Goal: Check status: Check status

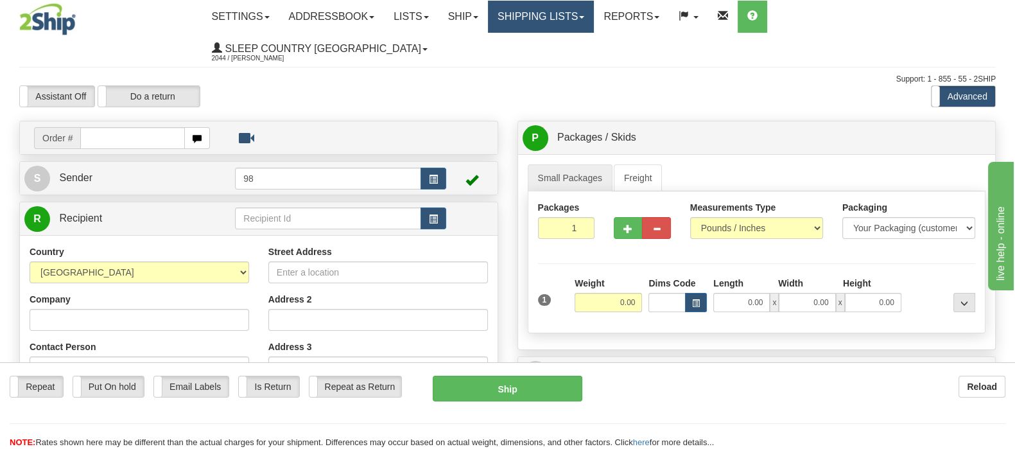
drag, startPoint x: 571, startPoint y: 13, endPoint x: 569, endPoint y: 27, distance: 13.7
click at [571, 14] on link "Shipping lists" at bounding box center [541, 17] width 106 height 32
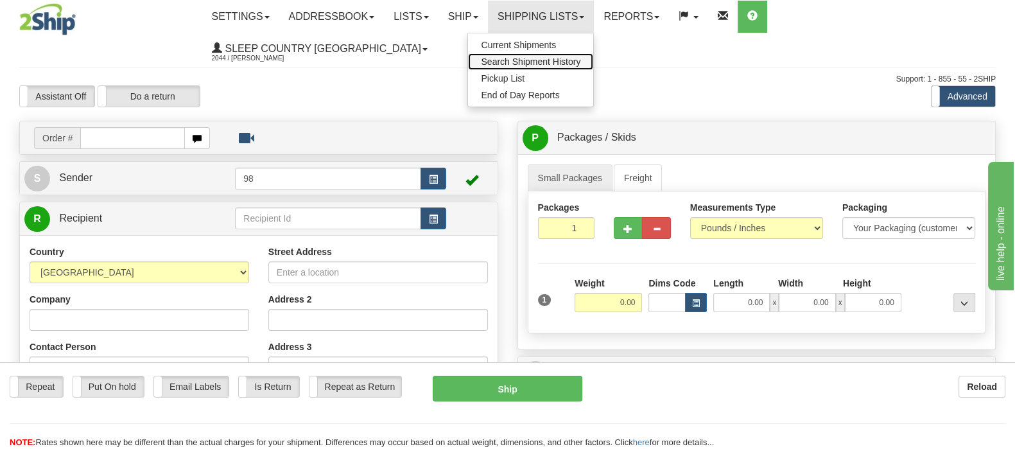
click at [578, 57] on span "Search Shipment History" at bounding box center [531, 61] width 100 height 10
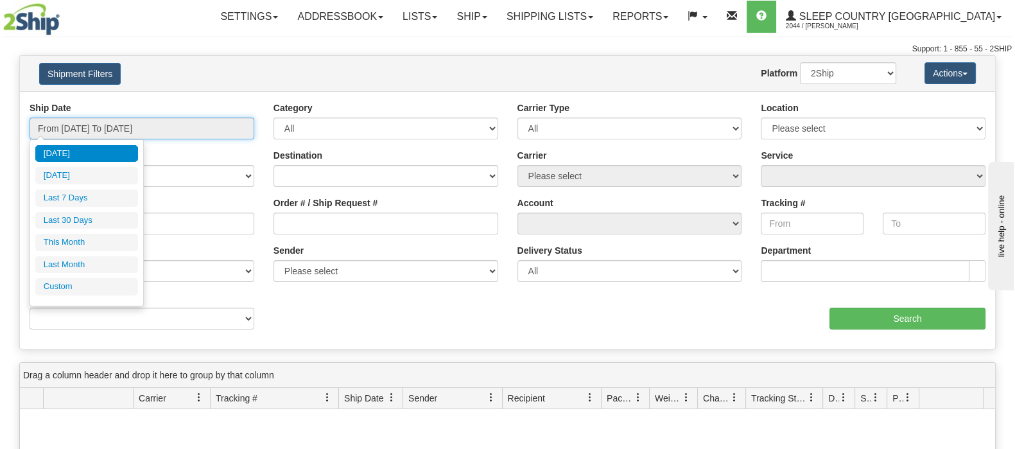
drag, startPoint x: 97, startPoint y: 123, endPoint x: 107, endPoint y: 155, distance: 33.1
click at [97, 124] on input "From [DATE] To [DATE]" at bounding box center [142, 128] width 225 height 22
drag, startPoint x: 88, startPoint y: 216, endPoint x: 343, endPoint y: 259, distance: 258.6
click at [89, 216] on li "Last 30 Days" at bounding box center [86, 220] width 103 height 17
type input "From 08/28/2025 To 09/26/2025"
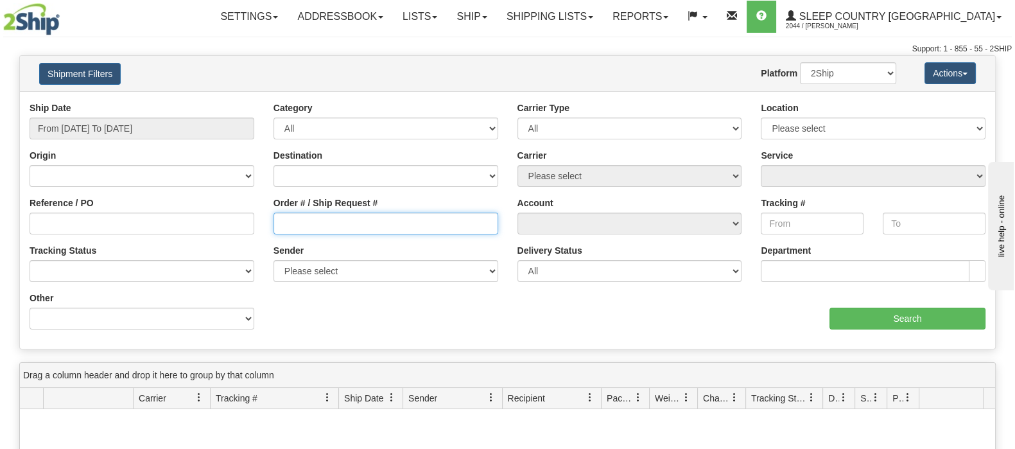
click at [354, 226] on input "Order # / Ship Request #" at bounding box center [385, 224] width 225 height 22
paste input "9000I117298"
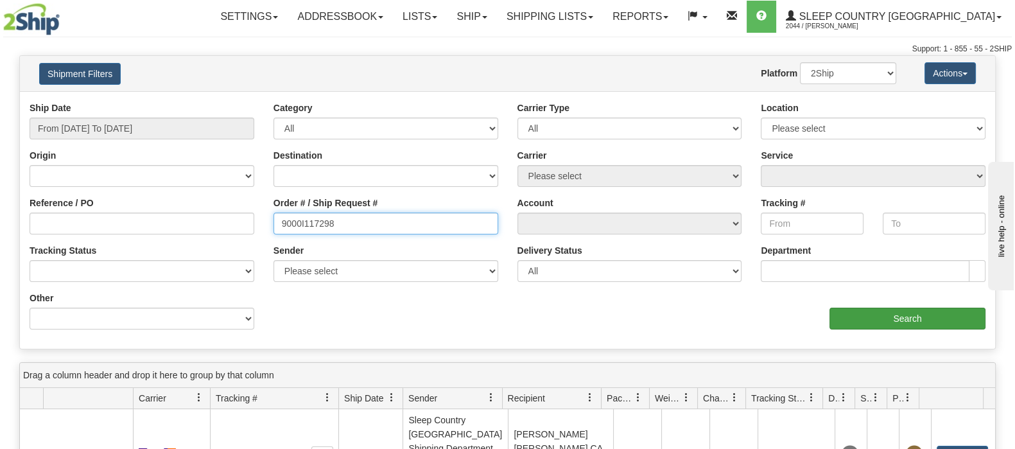
type input "9000I117298"
click at [834, 317] on input "Search" at bounding box center [907, 319] width 156 height 22
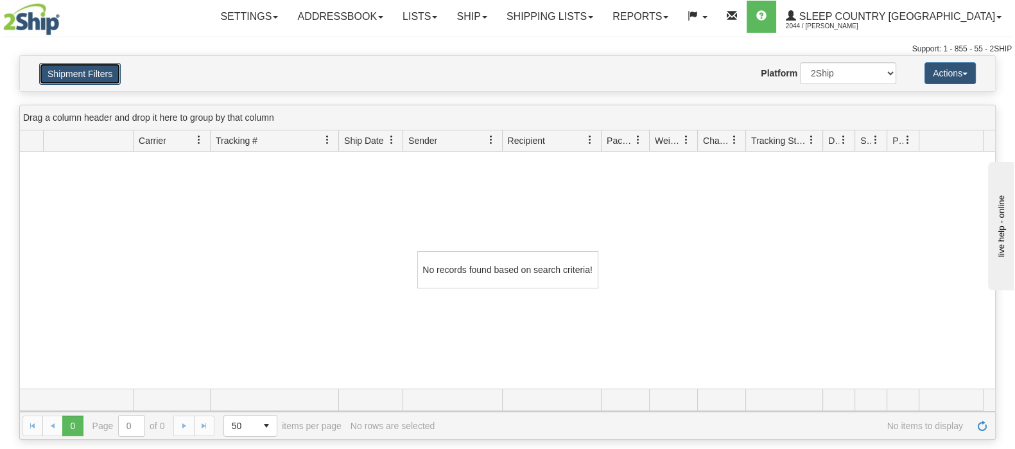
click at [87, 68] on button "Shipment Filters" at bounding box center [80, 74] width 82 height 22
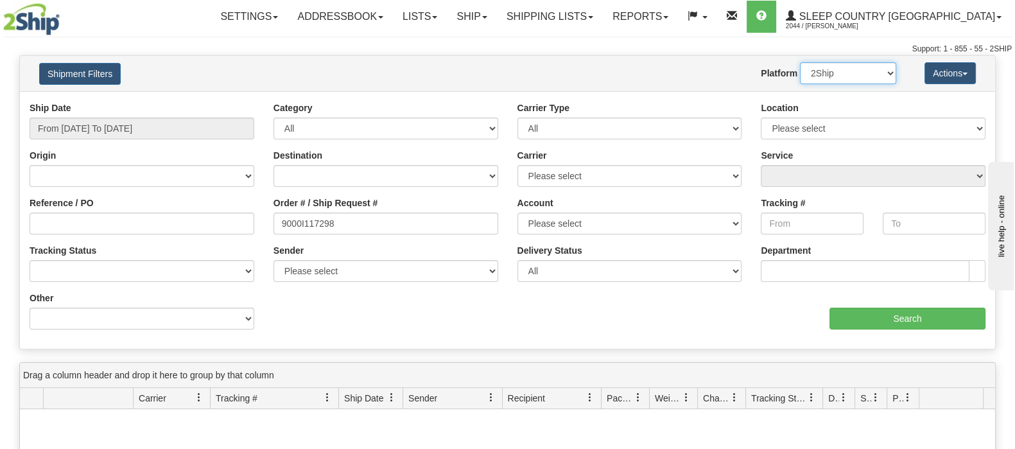
click at [858, 65] on select "2Ship Imported" at bounding box center [848, 73] width 96 height 22
click at [800, 62] on select "2Ship Imported" at bounding box center [848, 73] width 96 height 22
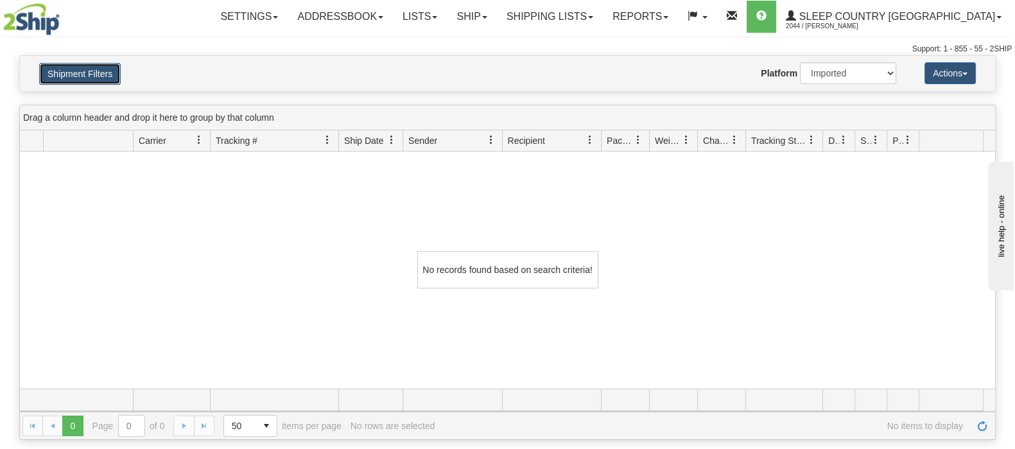
click at [99, 65] on button "Shipment Filters" at bounding box center [80, 74] width 82 height 22
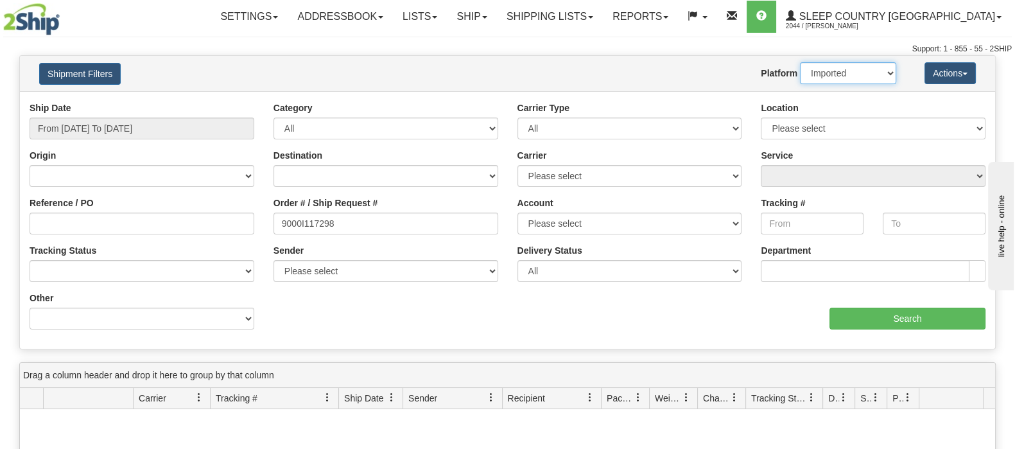
click at [835, 62] on select "2Ship Imported" at bounding box center [848, 73] width 96 height 22
select select "0"
click at [800, 62] on select "2Ship Imported" at bounding box center [848, 73] width 96 height 22
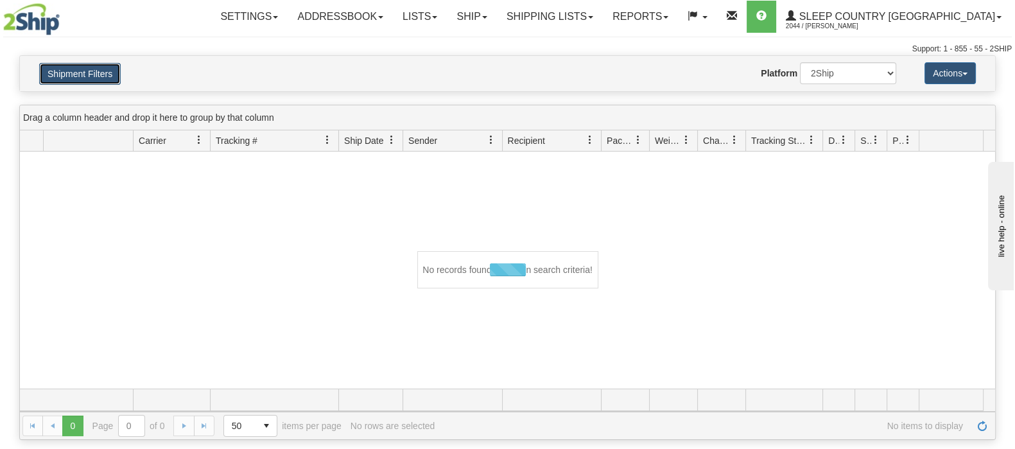
click at [58, 67] on button "Shipment Filters" at bounding box center [80, 74] width 82 height 22
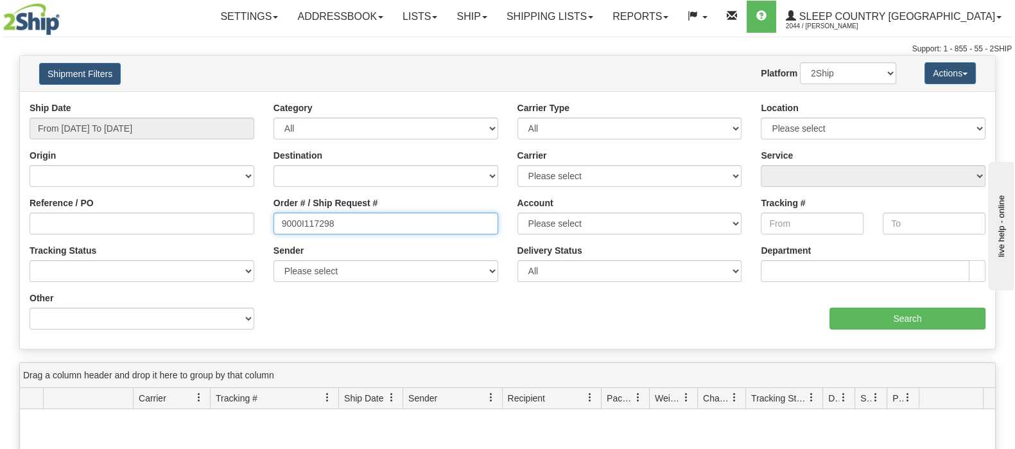
drag, startPoint x: 338, startPoint y: 221, endPoint x: 238, endPoint y: 227, distance: 100.4
click at [222, 101] on div "Reference / PO Order # / Ship Request # 9000I117298 Account Please select Canad…" at bounding box center [507, 101] width 975 height 0
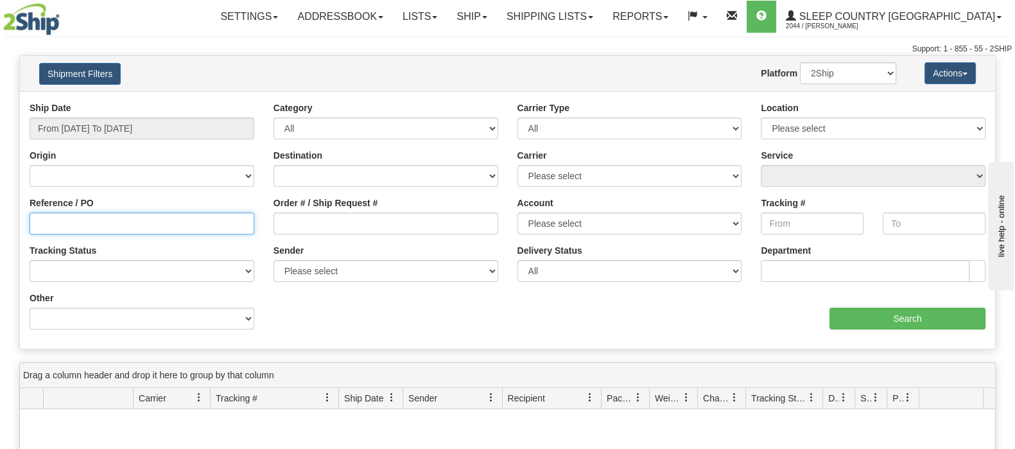
click at [228, 221] on input "Reference / PO" at bounding box center [142, 224] width 225 height 22
paste input "9000I117298"
type input "9000I117298"
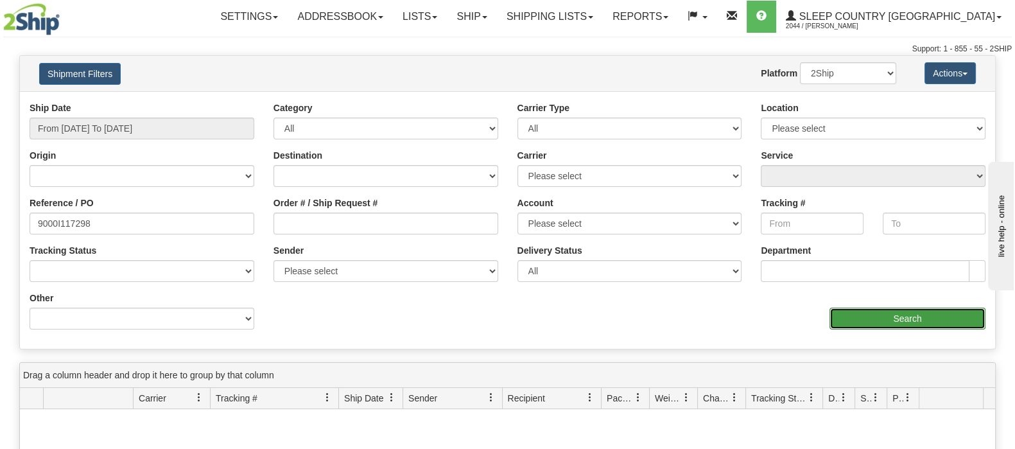
click at [862, 319] on input "Search" at bounding box center [907, 319] width 156 height 22
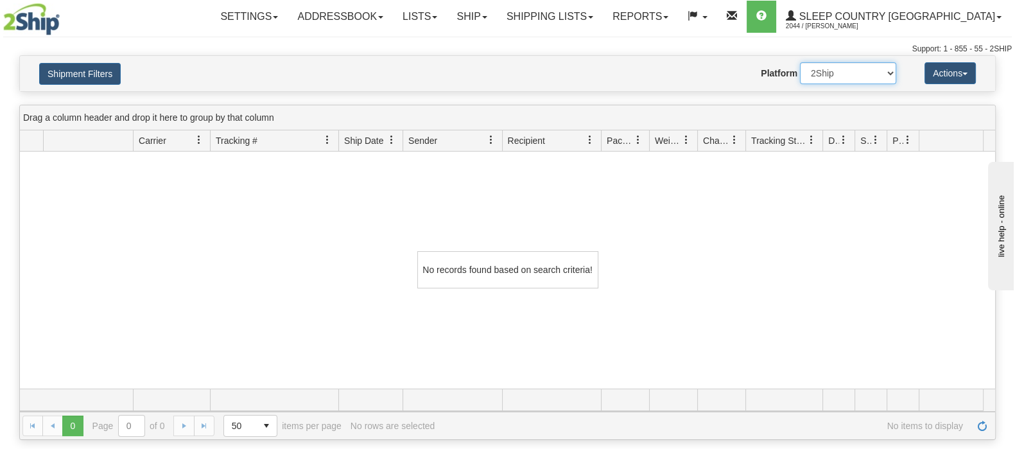
click at [851, 76] on select "2Ship Imported" at bounding box center [848, 73] width 96 height 22
select select "1"
click at [800, 62] on select "2Ship Imported" at bounding box center [848, 73] width 96 height 22
click at [62, 72] on button "Shipment Filters" at bounding box center [80, 74] width 82 height 22
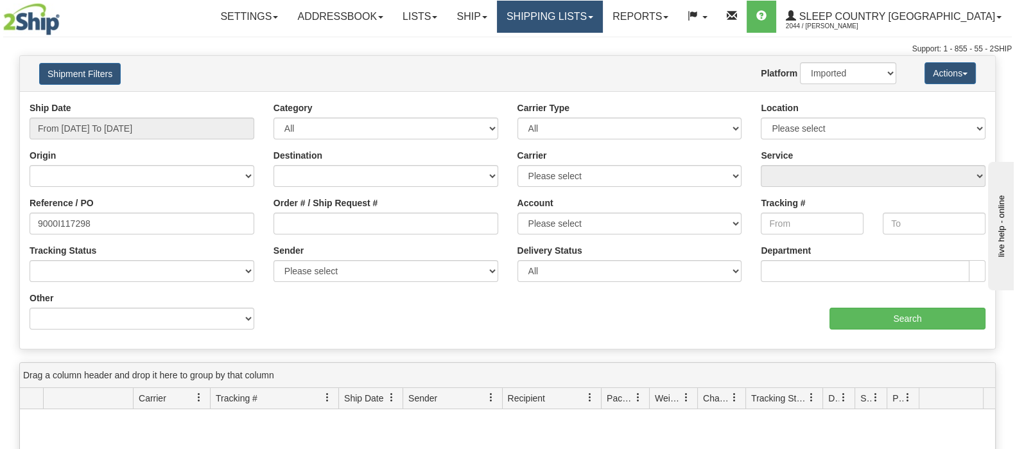
click at [603, 17] on link "Shipping lists" at bounding box center [550, 17] width 106 height 32
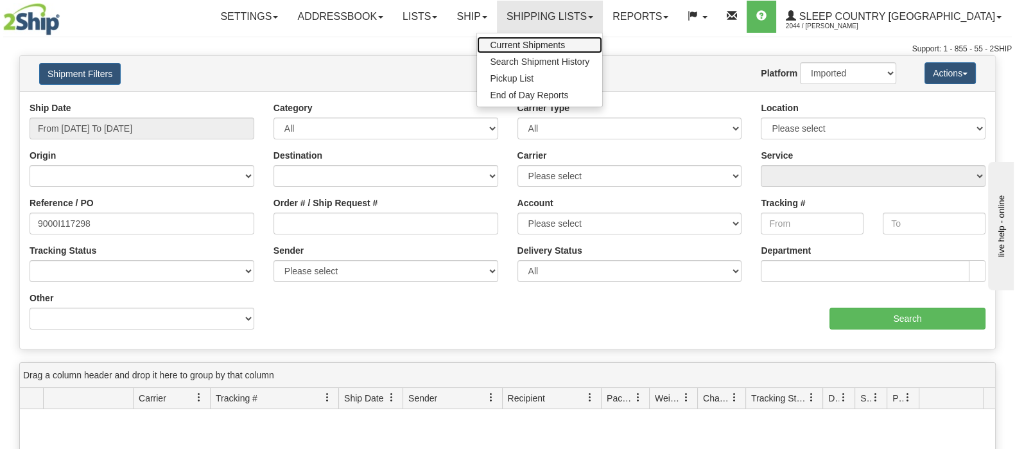
click at [602, 40] on link "Current Shipments" at bounding box center [539, 45] width 125 height 17
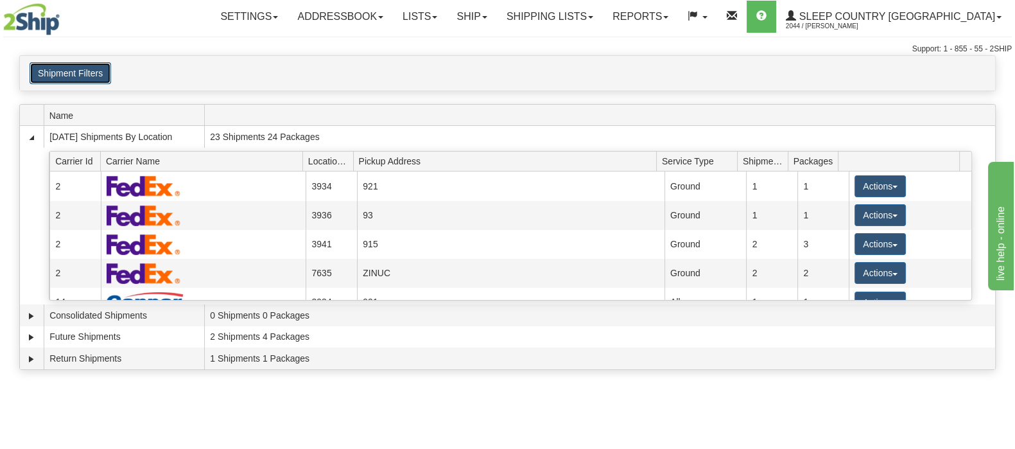
click at [92, 72] on button "Shipment Filters" at bounding box center [71, 73] width 82 height 22
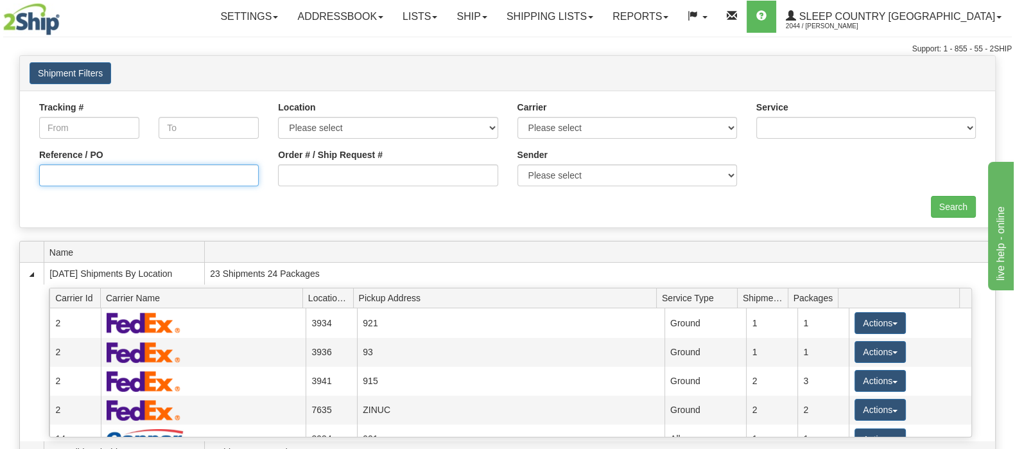
click at [150, 171] on input "Reference / PO" at bounding box center [149, 175] width 220 height 22
click at [144, 178] on input "Reference / PO" at bounding box center [149, 175] width 220 height 22
paste input "9000I117298"
type input "9000I117298"
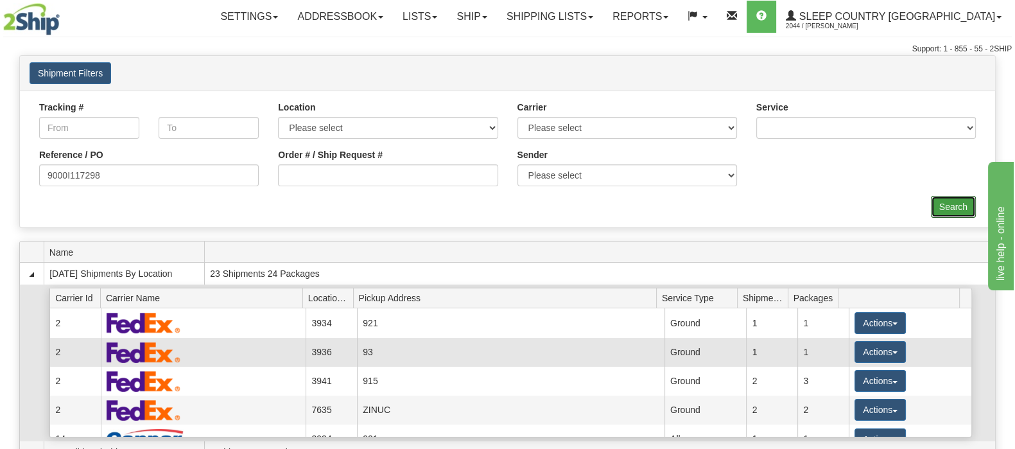
click at [941, 208] on input "Search" at bounding box center [953, 207] width 45 height 22
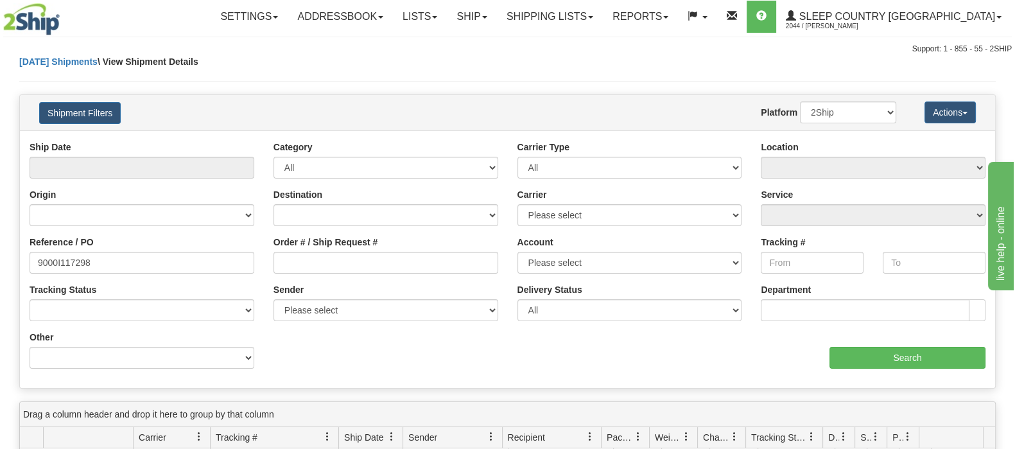
scroll to position [241, 0]
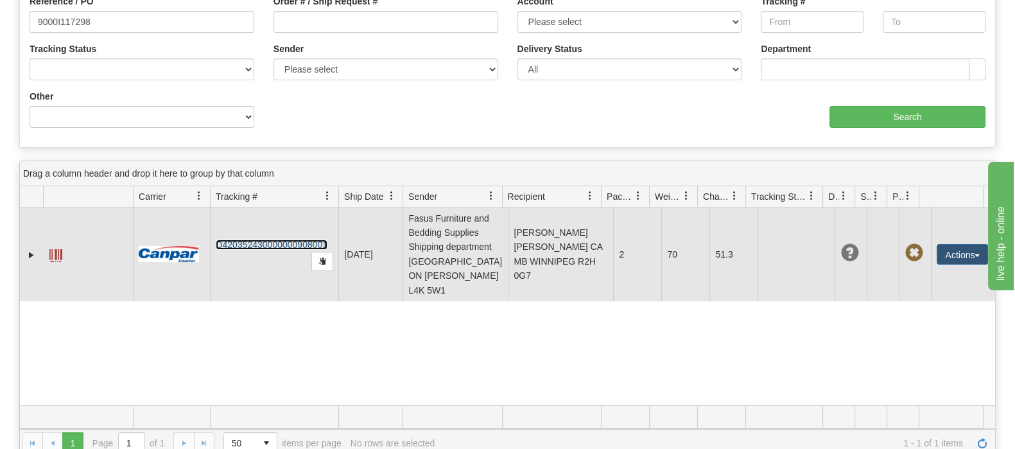
click at [250, 239] on link "D420352430000000908001" at bounding box center [272, 244] width 112 height 10
